Goal: Task Accomplishment & Management: Manage account settings

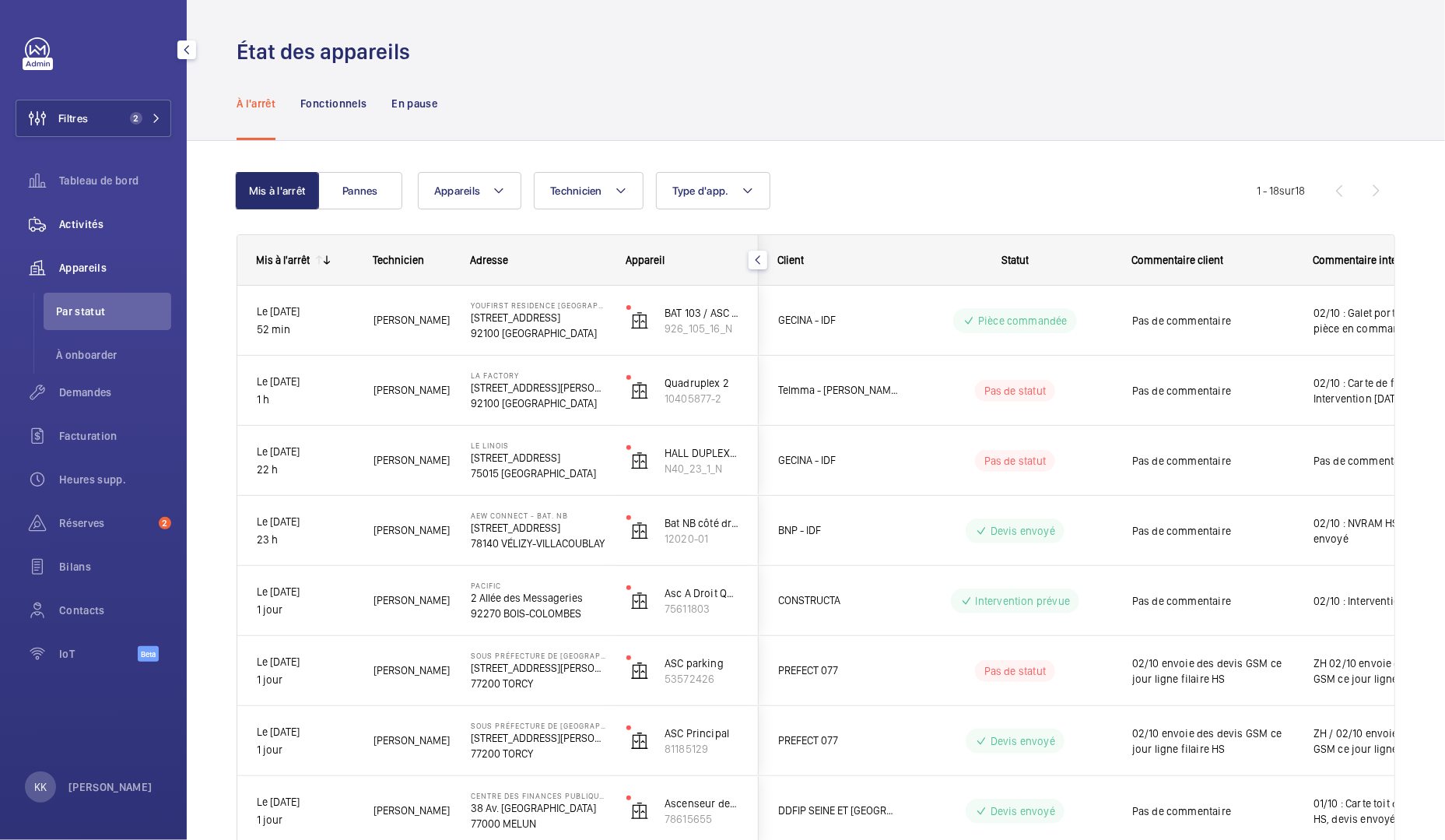
click at [95, 236] on div "Activités" at bounding box center [93, 223] width 156 height 37
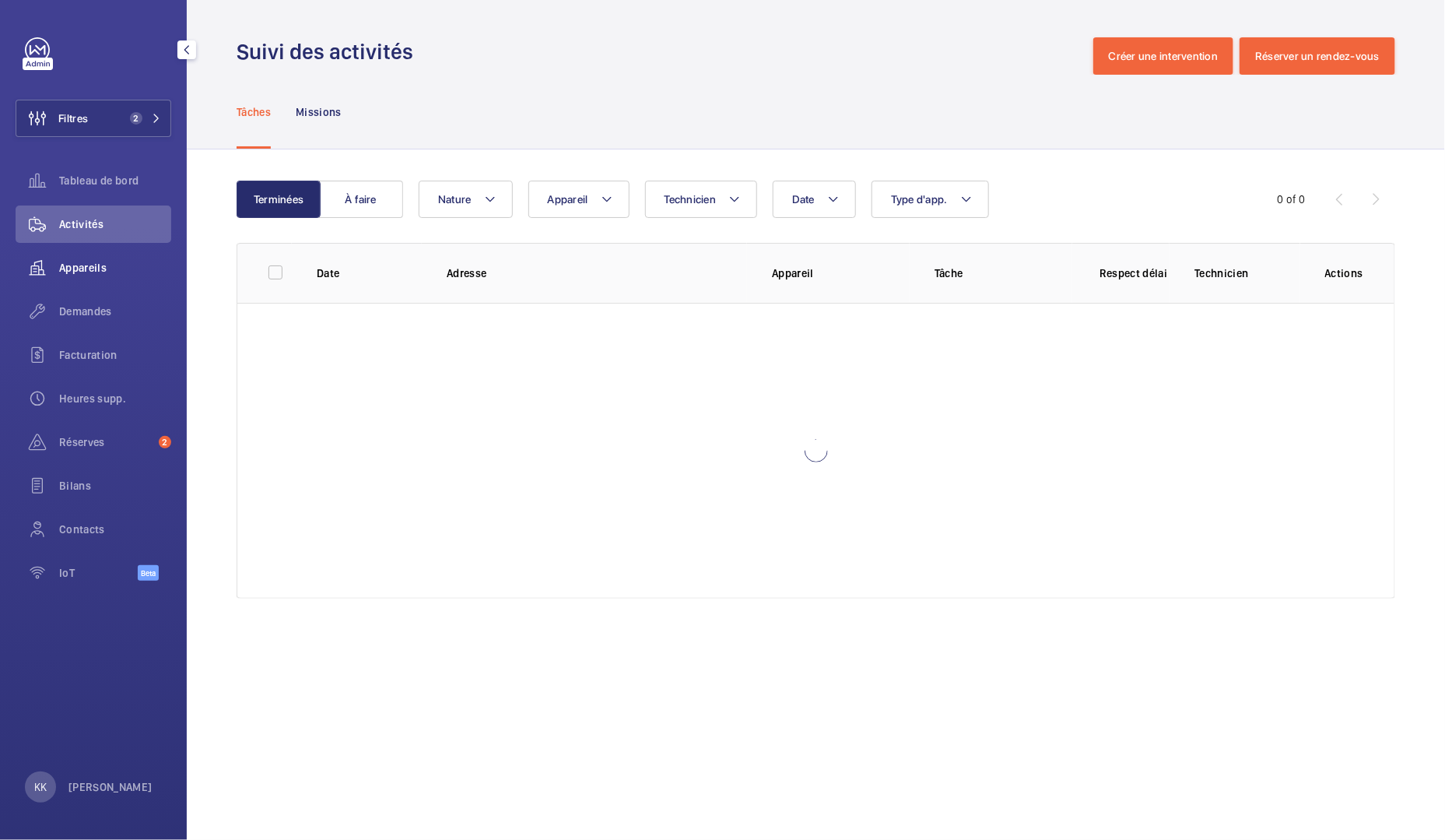
click at [95, 264] on span "Appareils" at bounding box center [115, 267] width 112 height 15
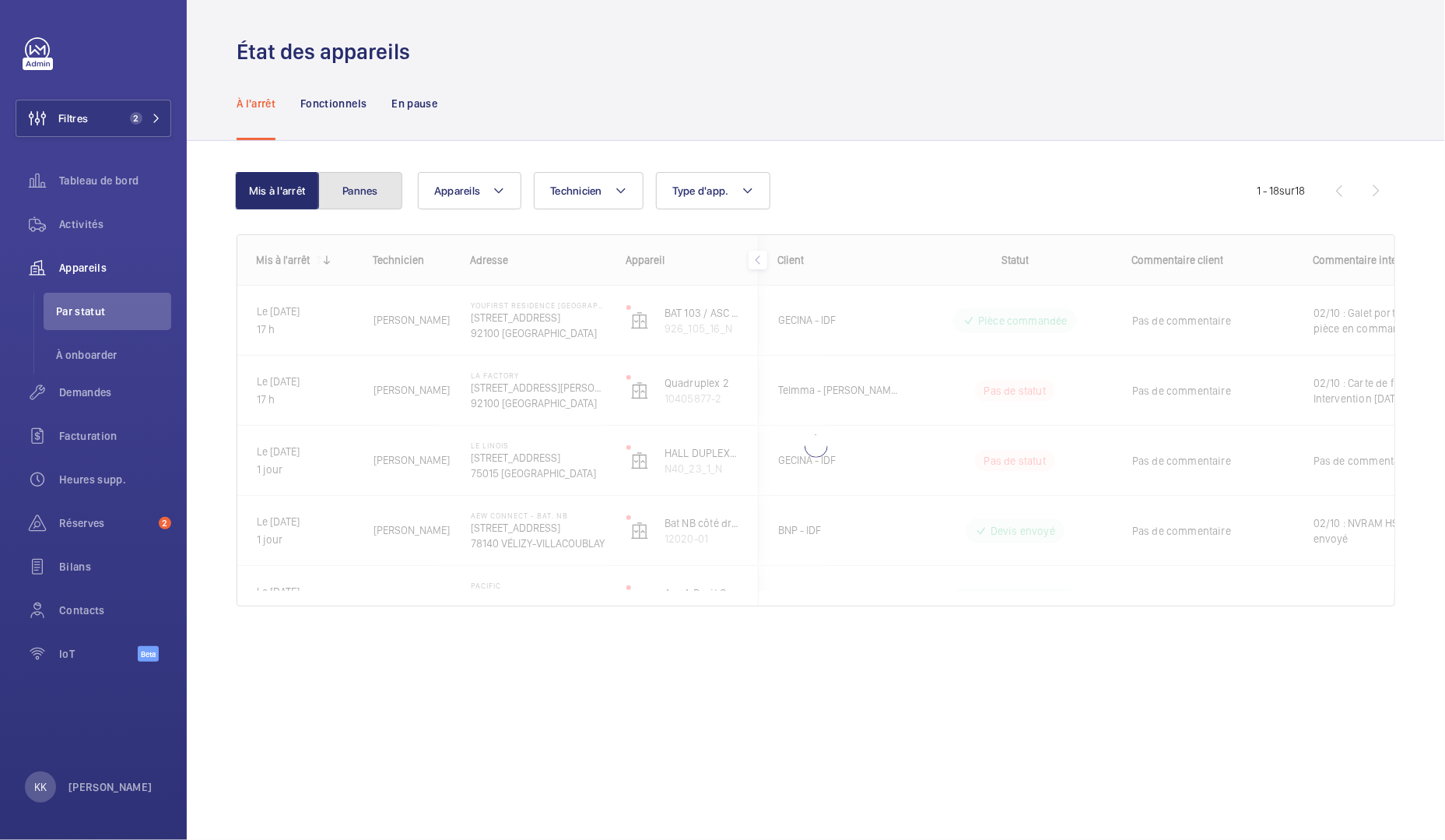
click at [357, 204] on button "Pannes" at bounding box center [360, 190] width 84 height 37
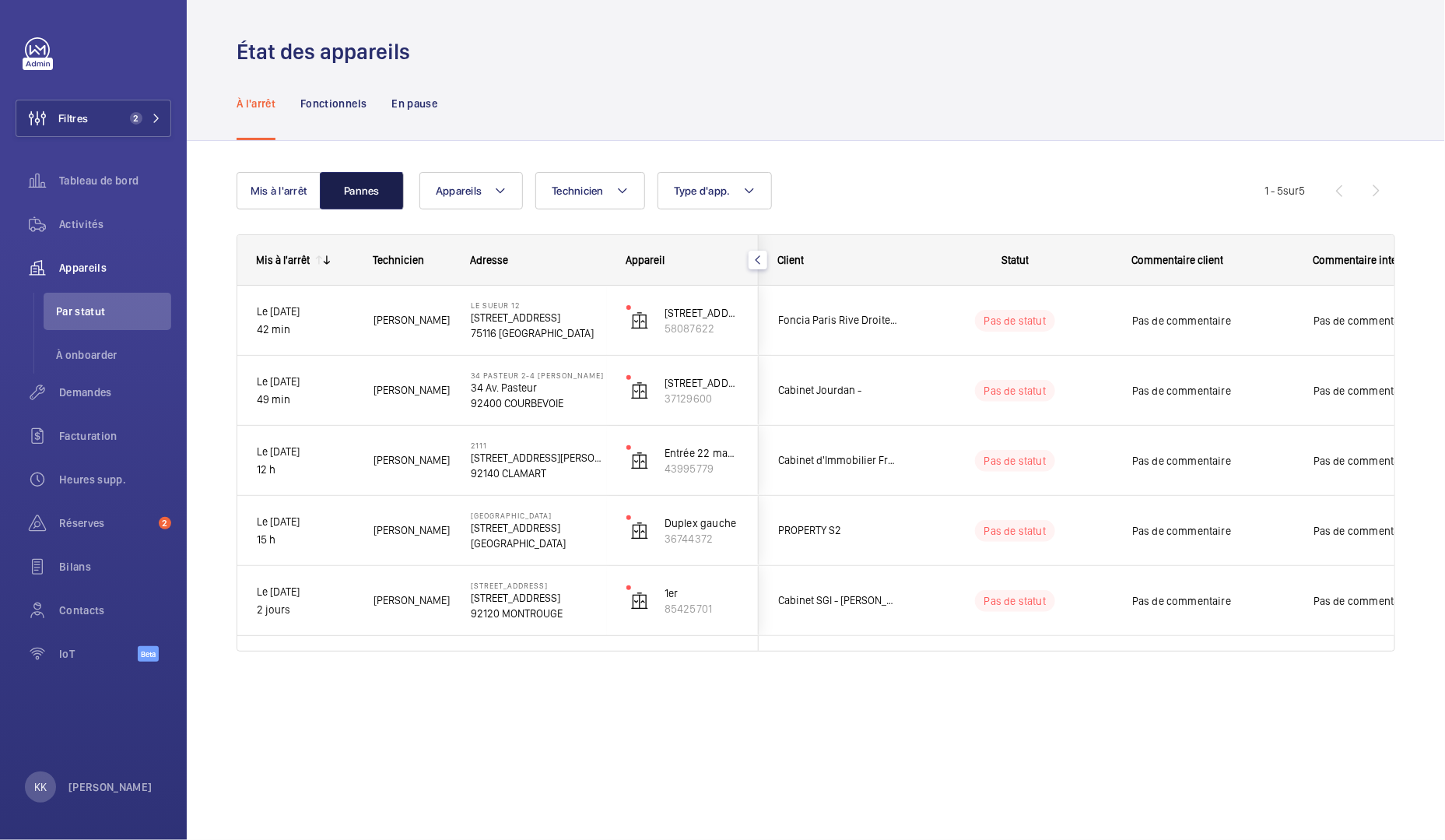
click at [357, 196] on button "Pannes" at bounding box center [361, 190] width 84 height 37
click at [330, 170] on div "Mis à l'arrêt Pannes Appareils Technicien Type d'app. Plus de filtres Réinitial…" at bounding box center [816, 418] width 1159 height 542
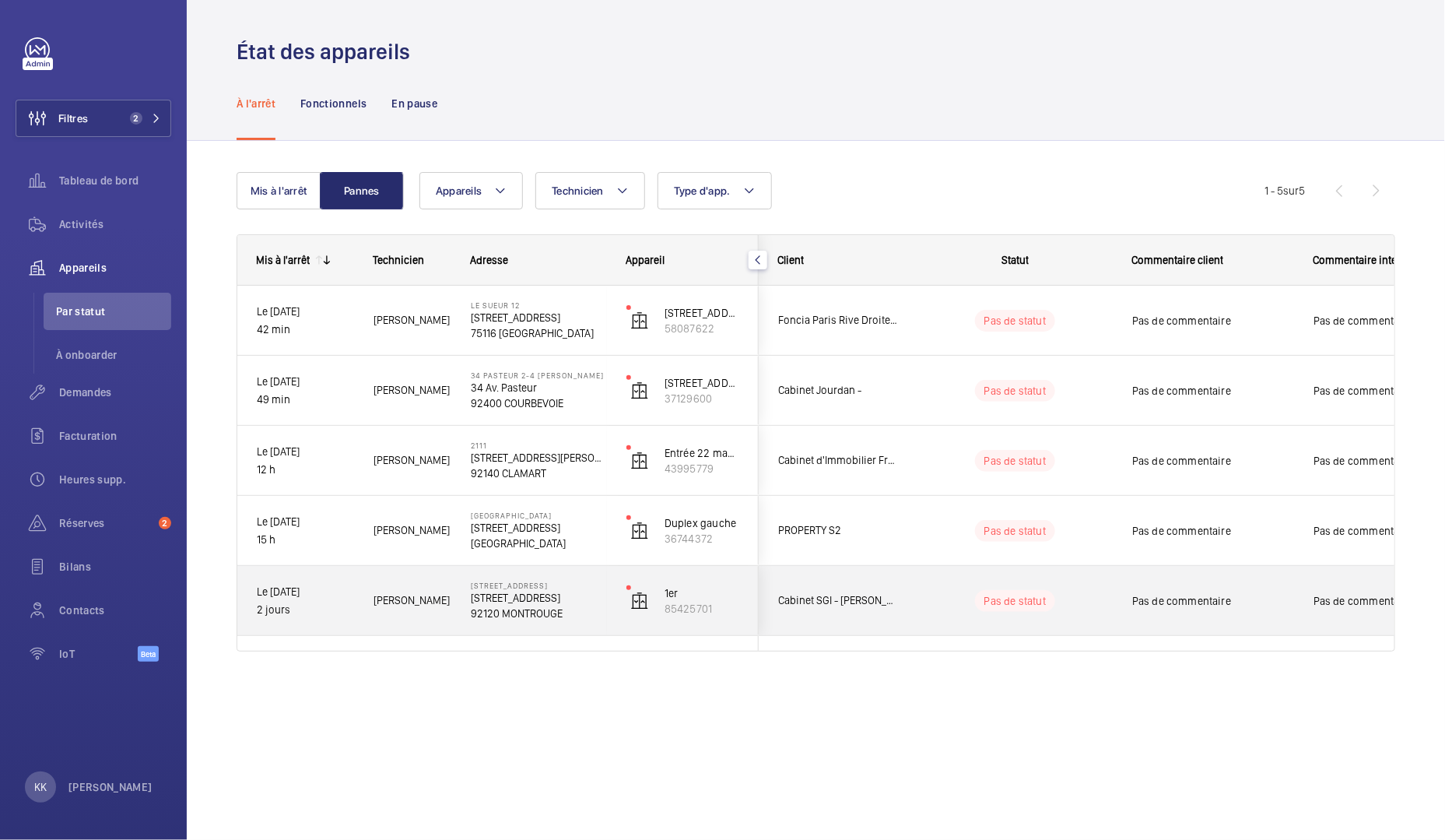
click at [442, 607] on span "[PERSON_NAME]" at bounding box center [412, 601] width 77 height 18
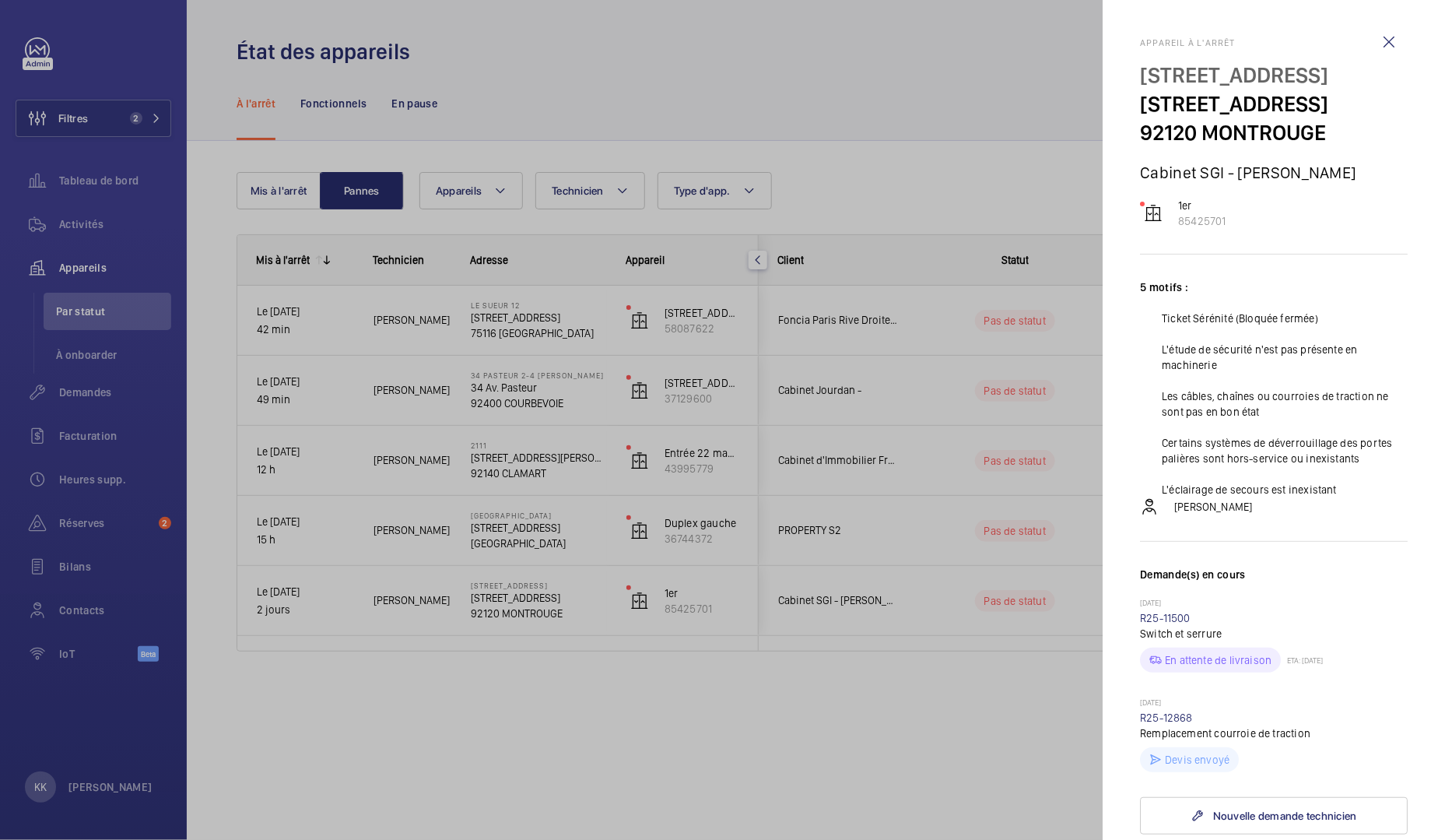
click at [837, 673] on div at bounding box center [722, 420] width 1445 height 840
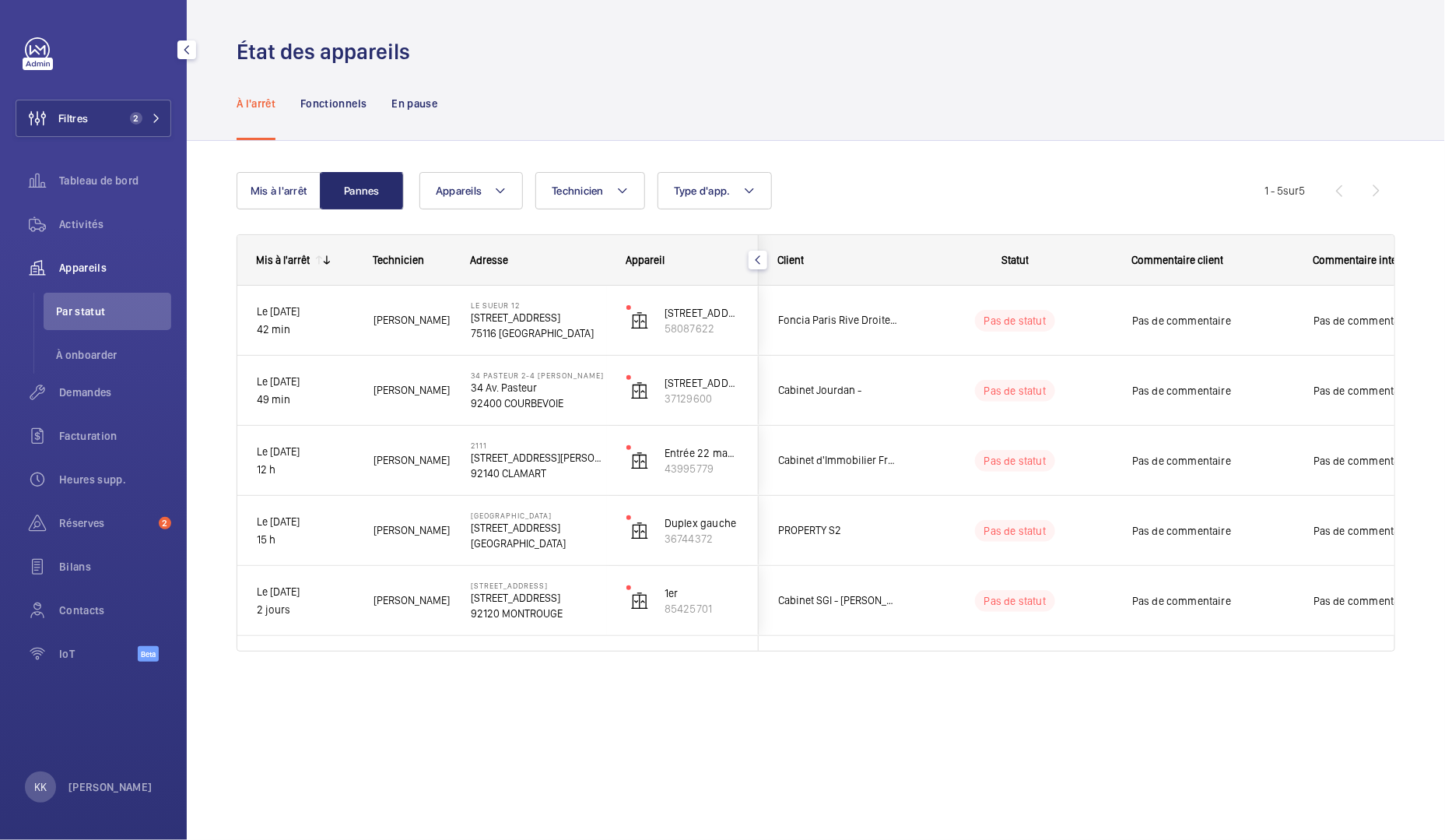
click at [74, 275] on span "Appareils" at bounding box center [115, 267] width 112 height 15
click at [290, 185] on button "Mis à l'arrêt" at bounding box center [278, 190] width 84 height 37
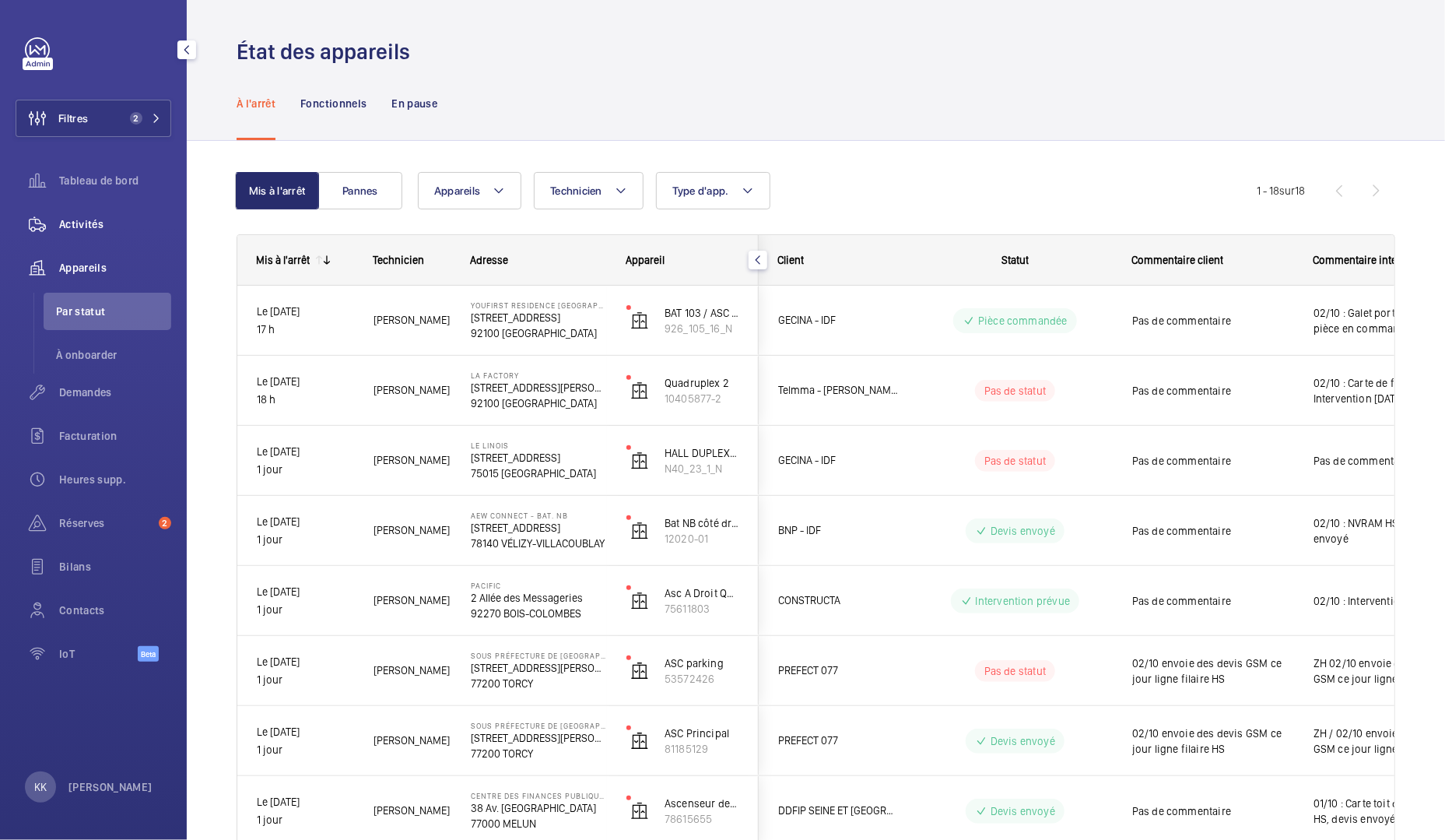
click at [84, 226] on span "Activités" at bounding box center [115, 223] width 112 height 15
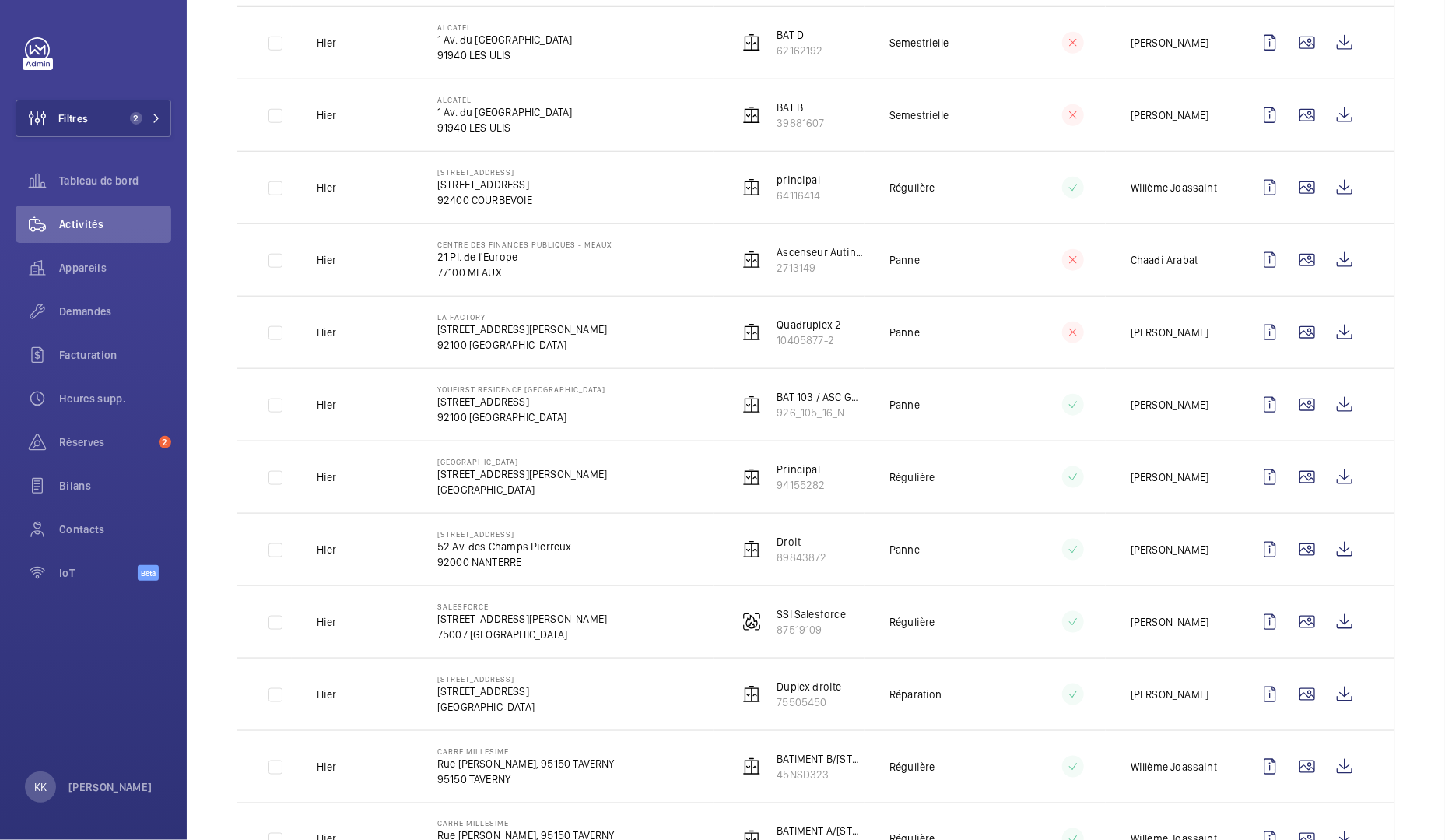
scroll to position [659, 0]
click at [1350, 697] on wm-front-icon-button at bounding box center [1344, 693] width 37 height 37
click at [104, 321] on div "Demandes" at bounding box center [93, 311] width 156 height 37
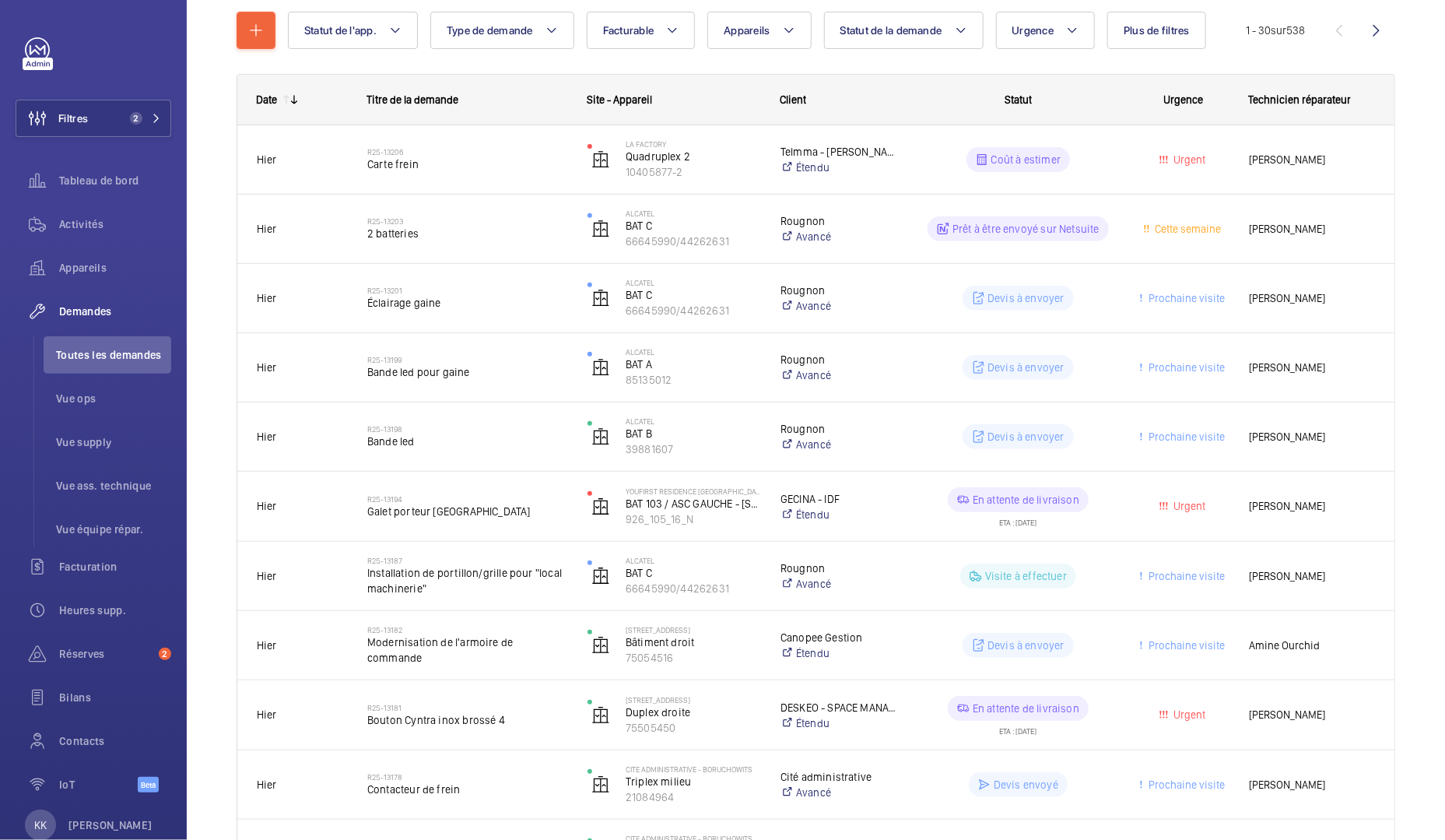
scroll to position [179, 0]
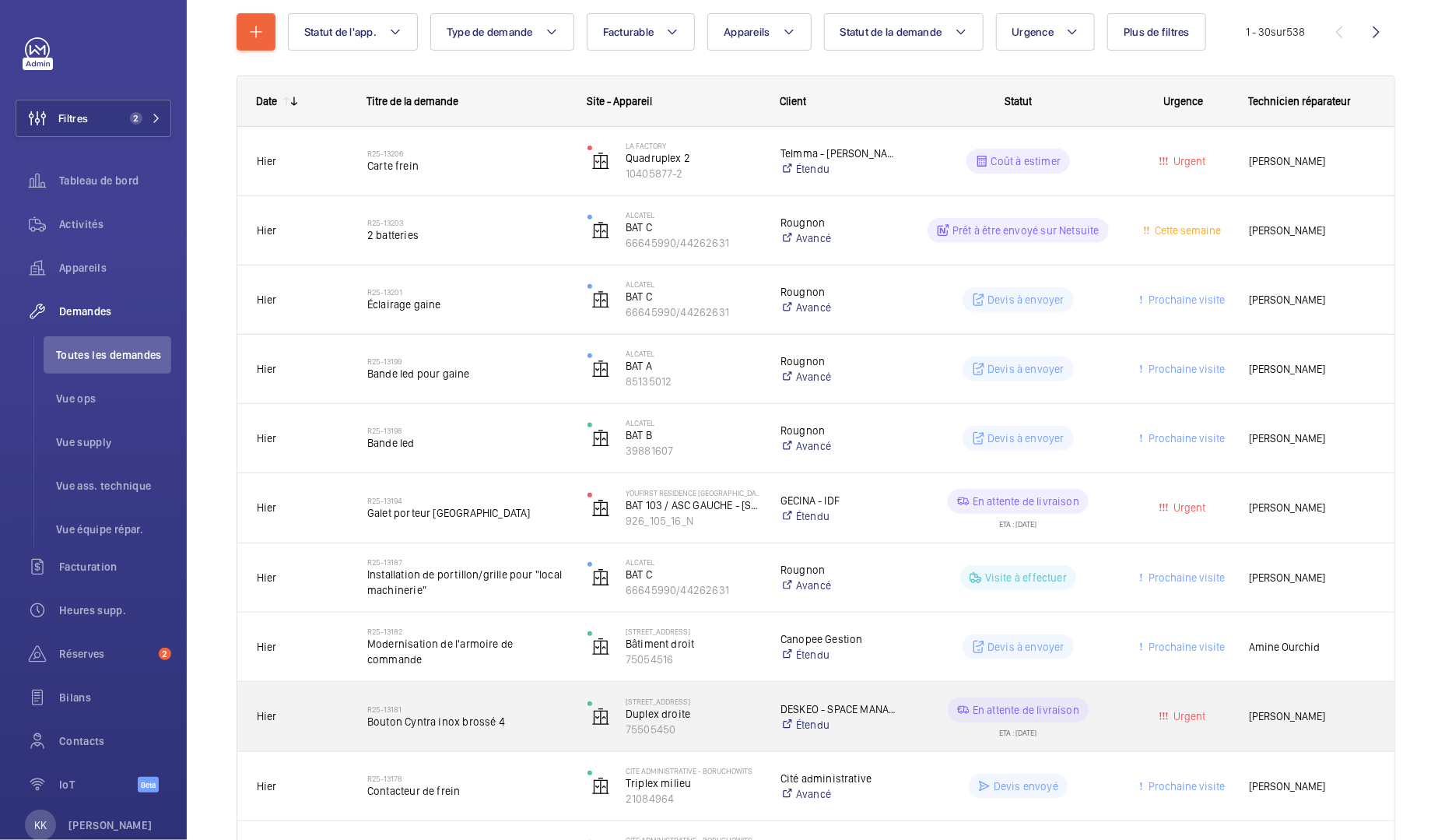
click at [449, 714] on span "Bouton Cyntra inox brossé 4" at bounding box center [467, 721] width 200 height 15
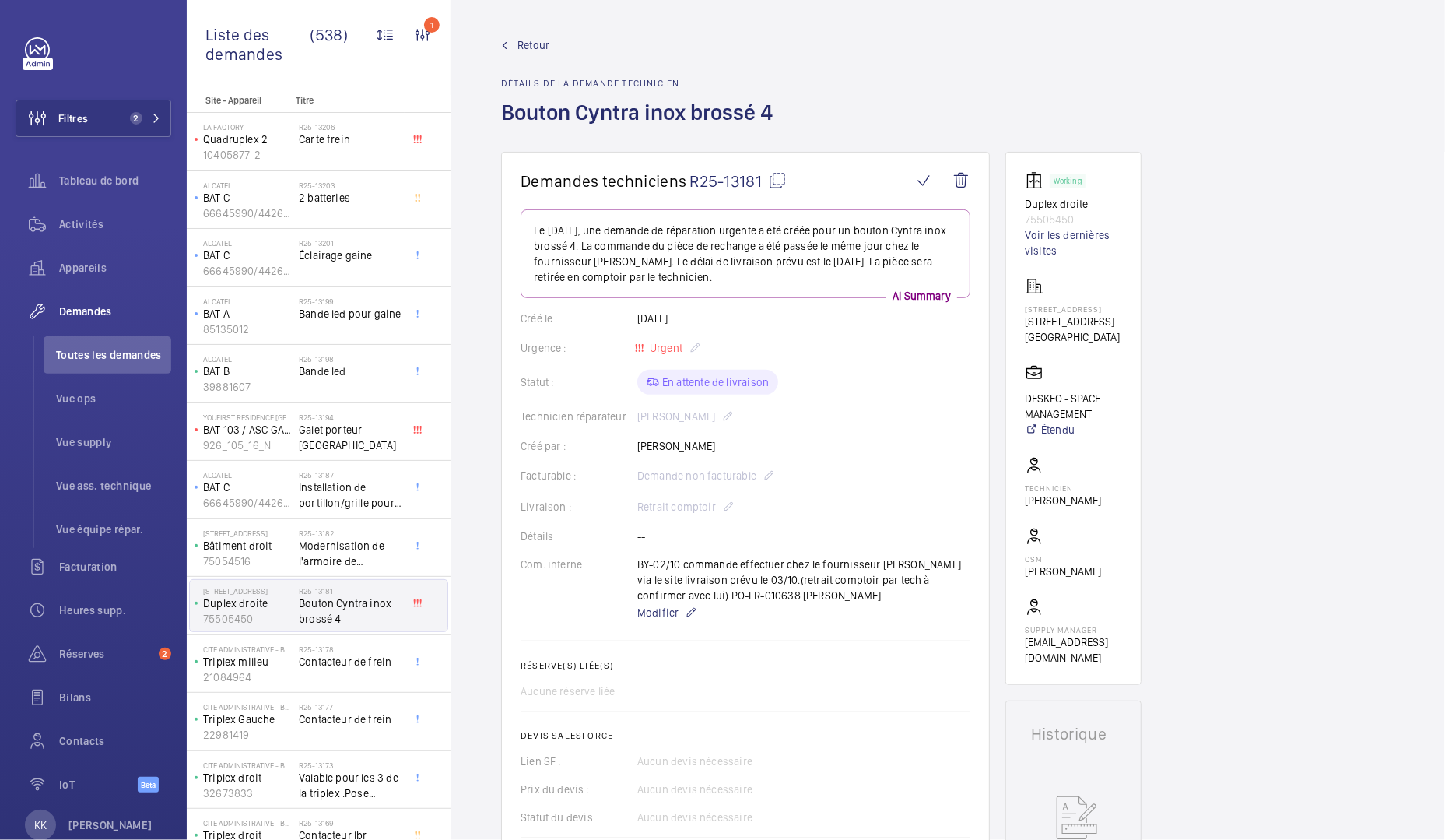
click at [537, 48] on span "Retour" at bounding box center [533, 44] width 32 height 15
